Goal: Task Accomplishment & Management: Use online tool/utility

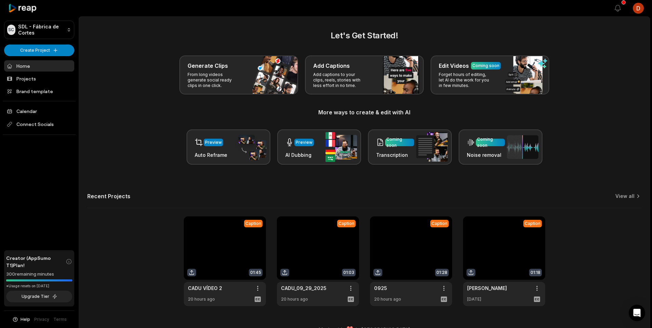
click at [131, 85] on div "Generate Clips From long videos generate social ready clips in one click. Add C…" at bounding box center [364, 74] width 554 height 39
click at [35, 82] on link "Projects" at bounding box center [39, 78] width 70 height 11
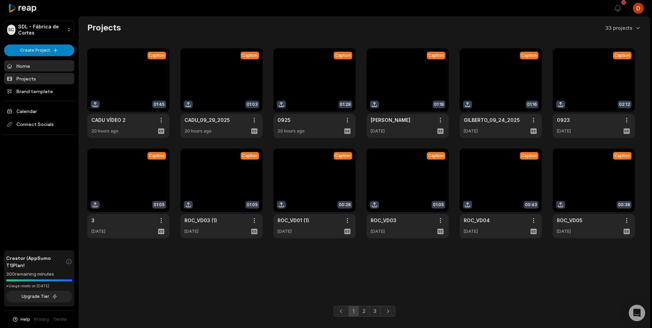
click at [41, 68] on link "Home" at bounding box center [39, 65] width 70 height 11
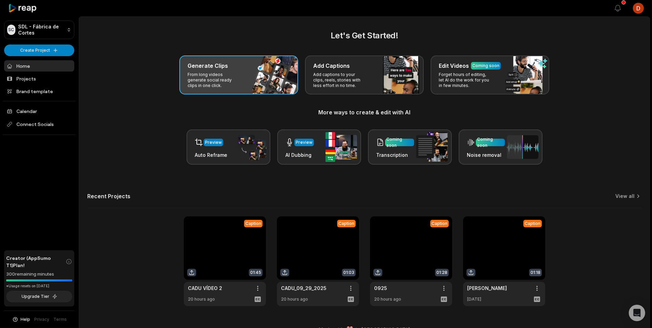
click at [213, 77] on p "From long videos generate social ready clips in one click." at bounding box center [213, 80] width 53 height 16
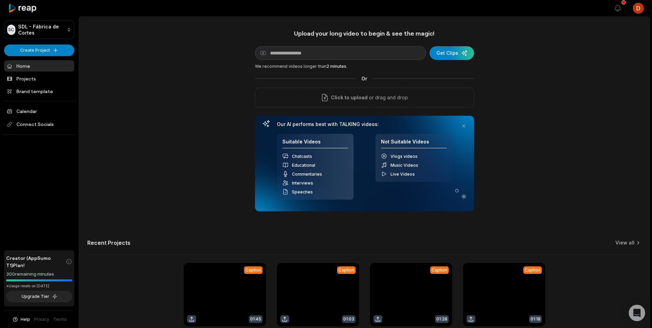
scroll to position [60, 0]
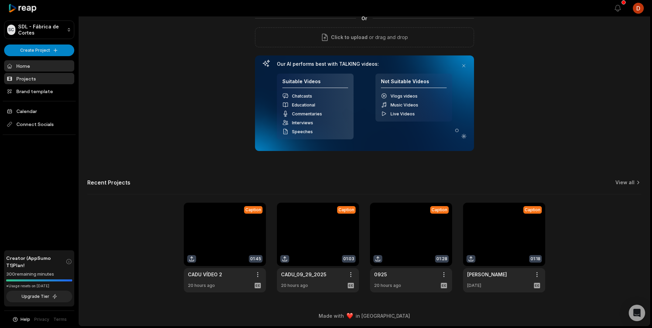
click at [33, 81] on link "Projects" at bounding box center [39, 78] width 70 height 11
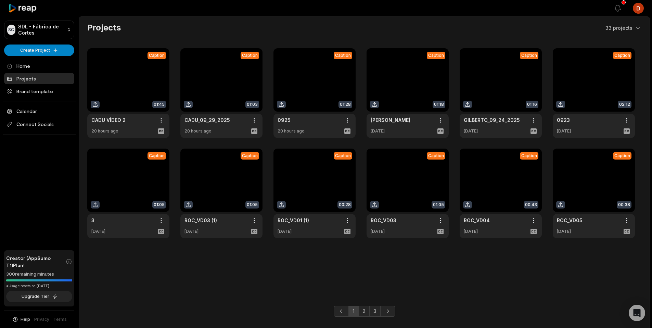
scroll to position [1, 0]
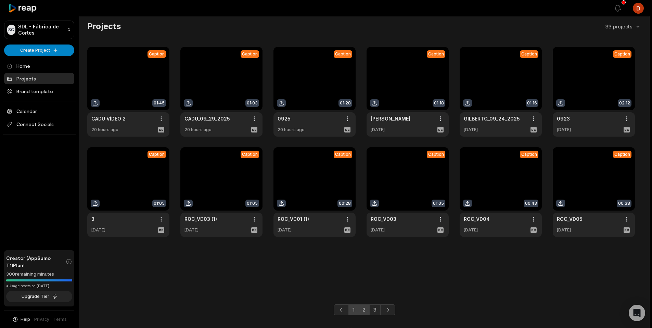
click at [361, 312] on link "2" at bounding box center [363, 309] width 11 height 11
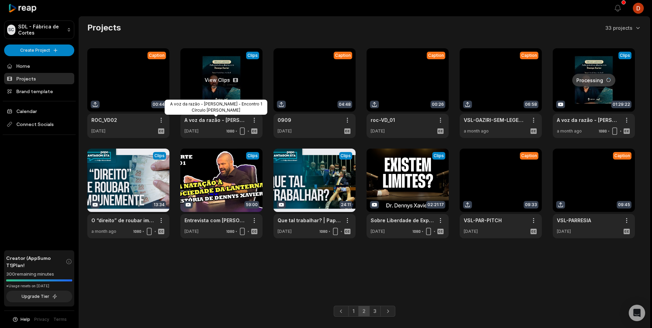
click at [200, 122] on link "A voz da razão - Ayn Rand - Encontro 1 Círculo Ludovico" at bounding box center [215, 119] width 63 height 7
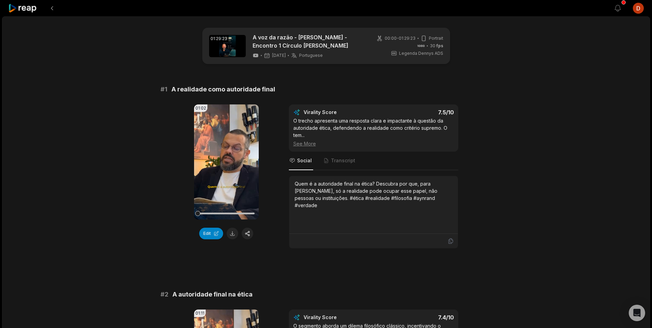
drag, startPoint x: 286, startPoint y: 78, endPoint x: 232, endPoint y: 141, distance: 83.4
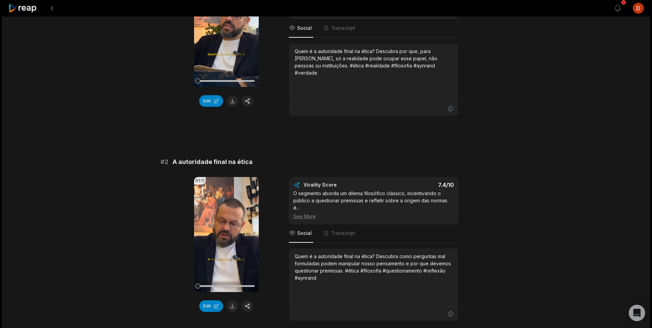
scroll to position [216, 0]
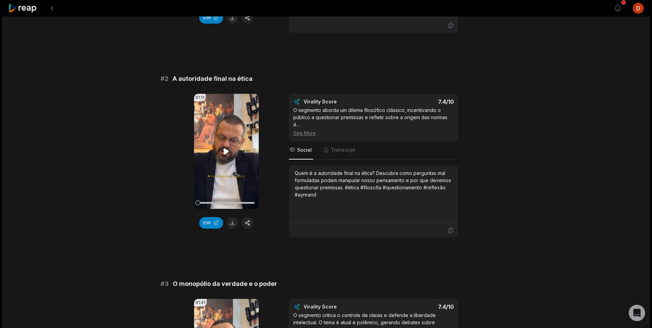
click at [228, 153] on icon at bounding box center [226, 151] width 8 height 8
click at [225, 149] on icon at bounding box center [226, 151] width 3 height 4
click at [281, 122] on div "01:11 Your browser does not support mp4 format. Edit Virality Score 7.4 /10 O s…" at bounding box center [325, 166] width 331 height 144
click at [281, 128] on div "01:11 Your browser does not support mp4 format. Edit Virality Score 7.4 /10 O s…" at bounding box center [325, 166] width 331 height 144
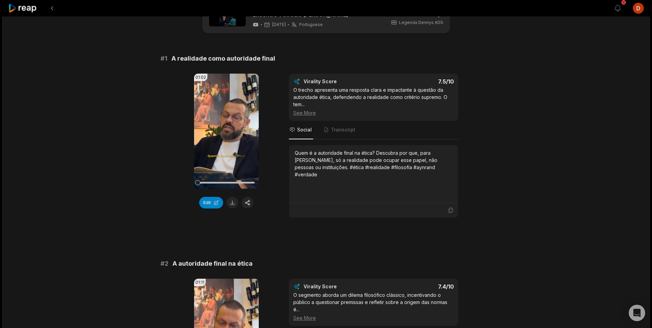
scroll to position [0, 0]
